Goal: Find specific page/section: Find specific page/section

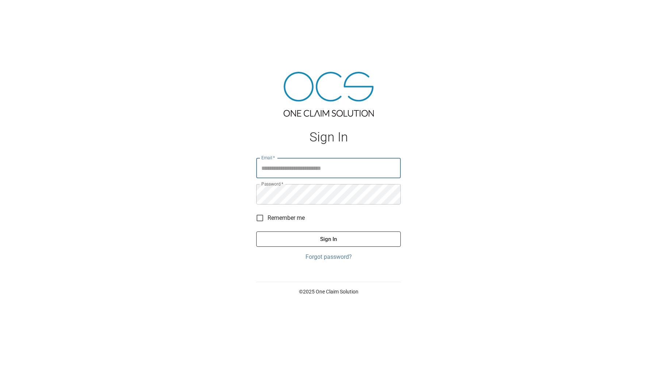
type input "**********"
click at [292, 244] on button "Sign In" at bounding box center [328, 239] width 145 height 15
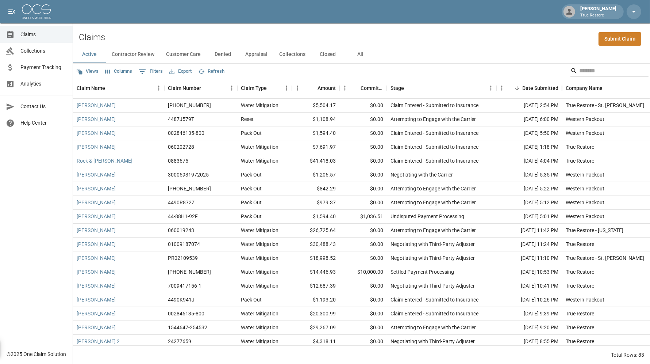
click at [40, 88] on link "Analytics" at bounding box center [36, 84] width 73 height 16
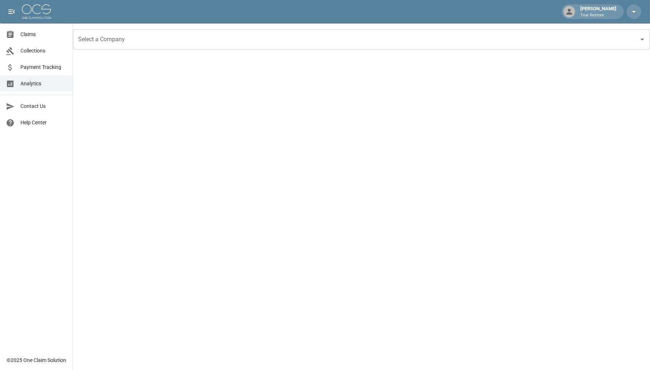
click at [42, 69] on span "Payment Tracking" at bounding box center [43, 68] width 46 height 8
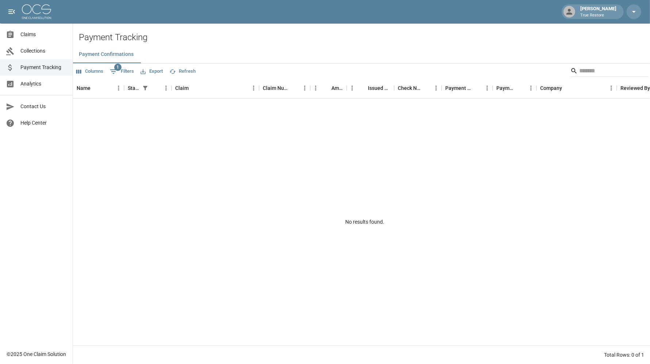
click at [52, 84] on span "Analytics" at bounding box center [43, 84] width 46 height 8
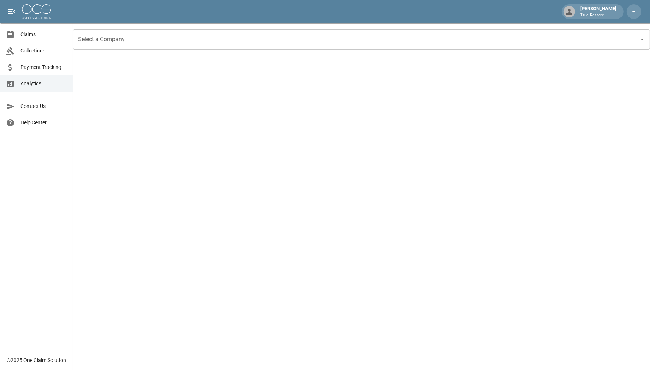
click at [218, 41] on input "Select a Company" at bounding box center [356, 39] width 560 height 14
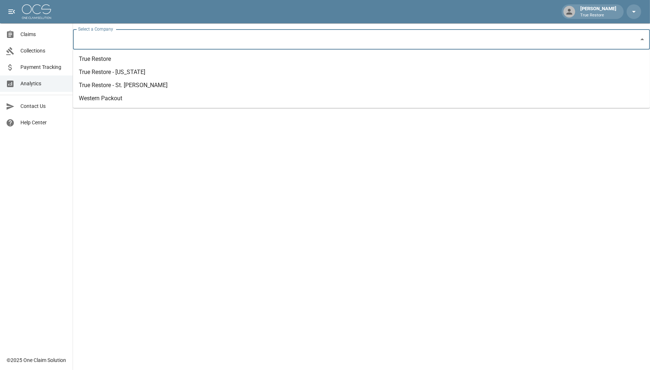
click at [175, 61] on li "True Restore" at bounding box center [361, 59] width 577 height 13
